Goal: Check status: Check status

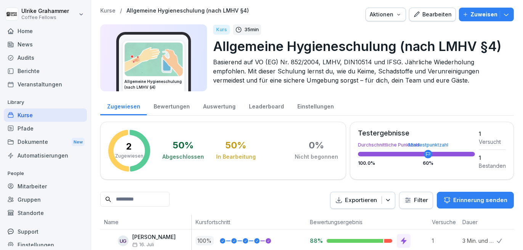
click at [38, 59] on div "Audits" at bounding box center [45, 57] width 83 height 13
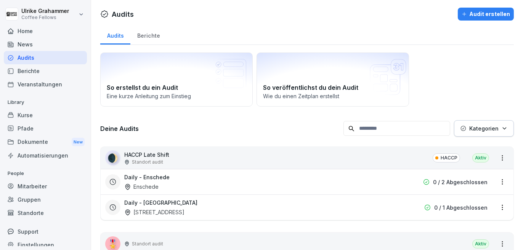
click at [150, 35] on div "Berichte" at bounding box center [148, 34] width 36 height 19
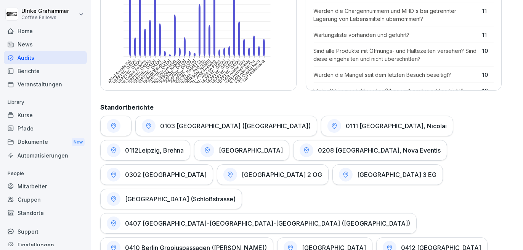
scroll to position [305, 0]
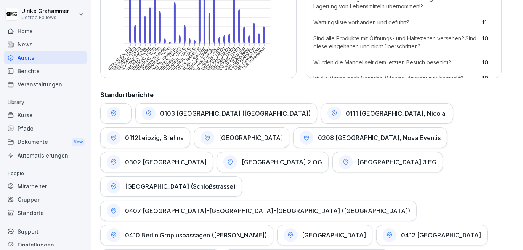
click at [401, 232] on h1 "0412 [GEOGRAPHIC_DATA]" at bounding box center [441, 236] width 80 height 8
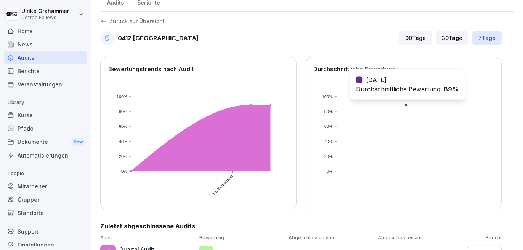
scroll to position [55, 0]
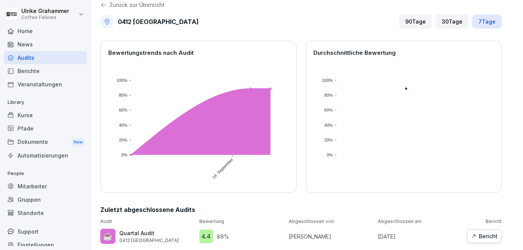
click at [479, 233] on div "Bericht" at bounding box center [484, 237] width 26 height 8
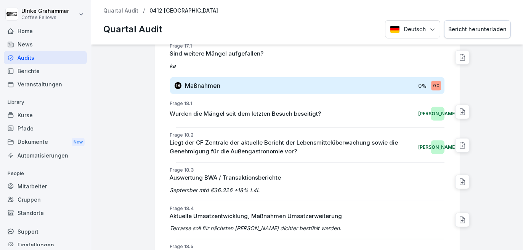
scroll to position [7852, 0]
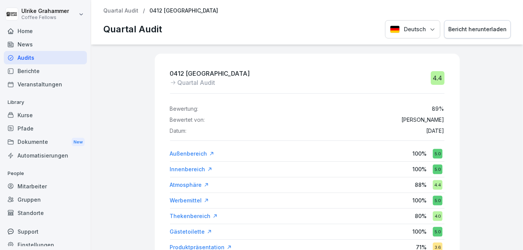
drag, startPoint x: 402, startPoint y: 129, endPoint x: 446, endPoint y: 128, distance: 43.5
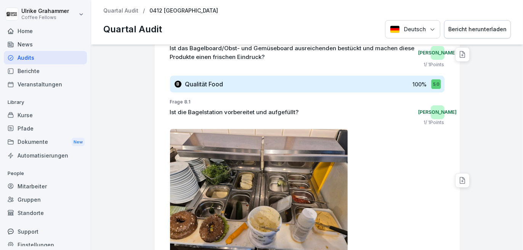
scroll to position [3354, 0]
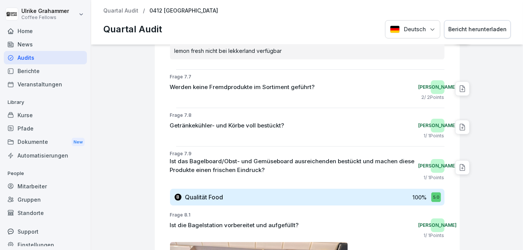
click at [114, 9] on p "Quartal Audit" at bounding box center [120, 11] width 35 height 6
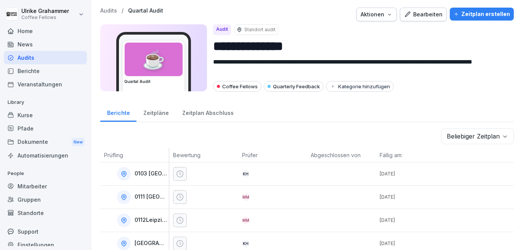
click at [31, 57] on div "Audits" at bounding box center [45, 57] width 83 height 13
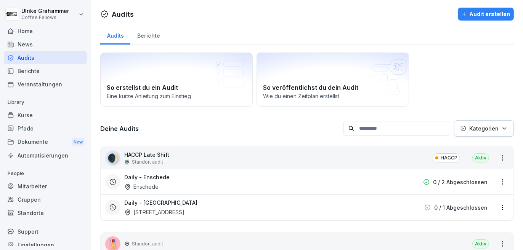
click at [148, 33] on div "Berichte" at bounding box center [148, 34] width 36 height 19
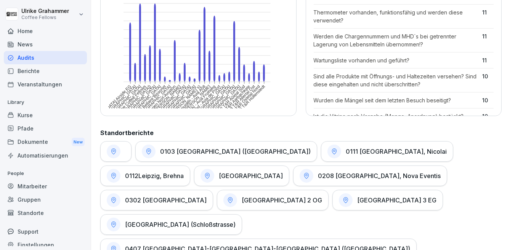
scroll to position [419, 0]
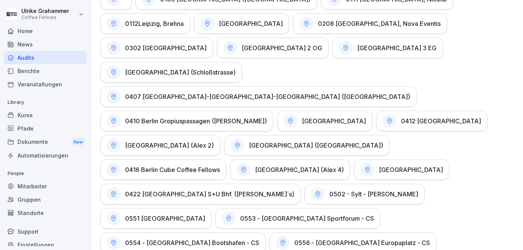
click at [401, 117] on h1 "0412 [GEOGRAPHIC_DATA]" at bounding box center [441, 121] width 80 height 8
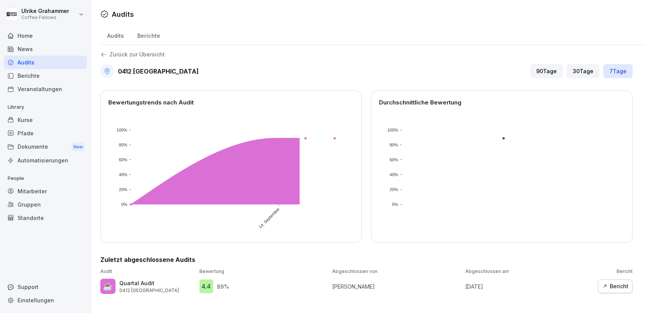
drag, startPoint x: 522, startPoint y: 3, endPoint x: 451, endPoint y: 229, distance: 236.6
click at [451, 229] on rect at bounding box center [500, 173] width 242 height 124
click at [523, 250] on div "Bericht" at bounding box center [615, 286] width 26 height 8
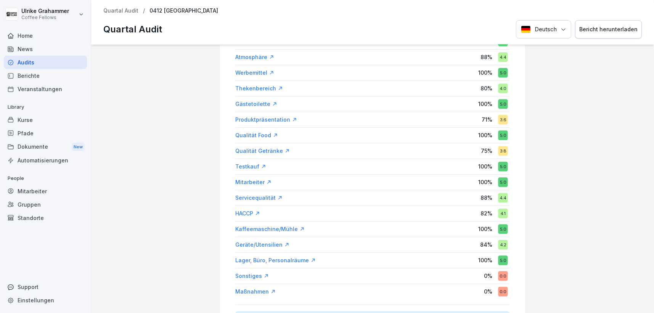
scroll to position [143, 0]
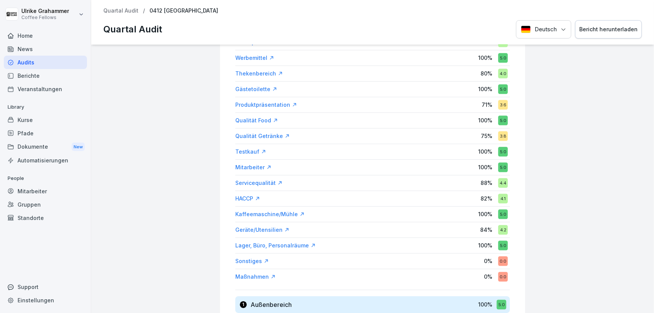
click at [238, 197] on div "HACCP" at bounding box center [247, 199] width 25 height 8
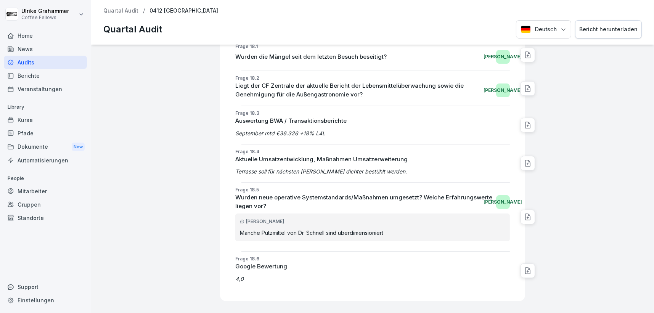
scroll to position [6940, 0]
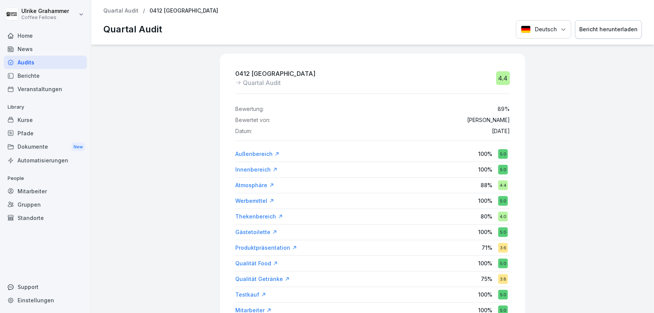
click at [165, 117] on div "0412 [GEOGRAPHIC_DATA] Humboldthafen Quartal Audit 4.4 Bewertung: 89 % Bewertet…" at bounding box center [372, 179] width 563 height 268
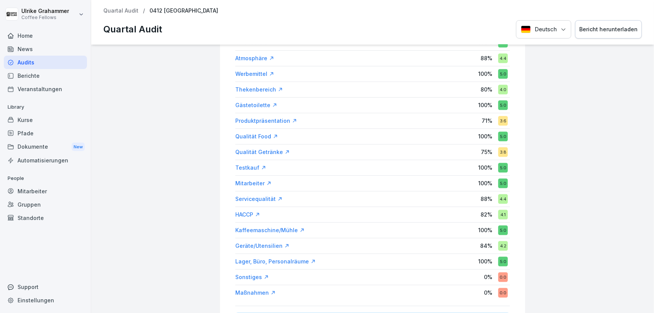
scroll to position [143, 0]
